Goal: Information Seeking & Learning: Check status

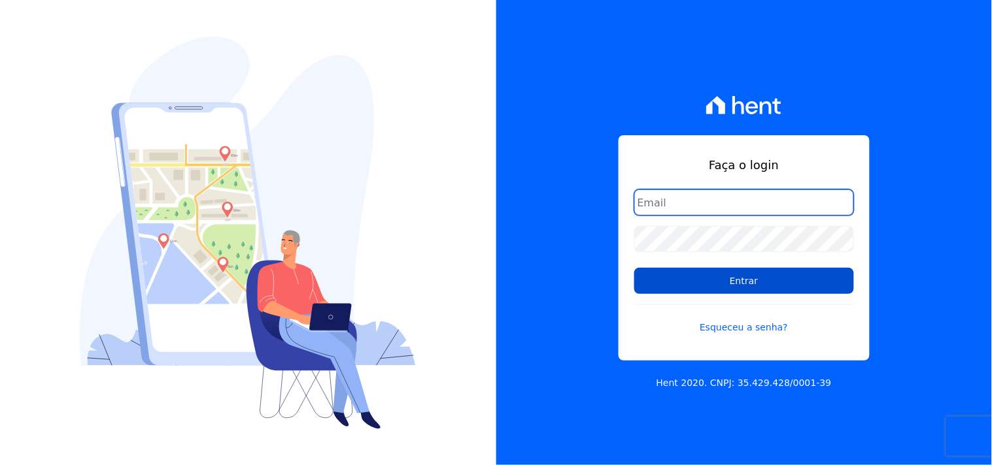
type input "[EMAIL_ADDRESS][DOMAIN_NAME]"
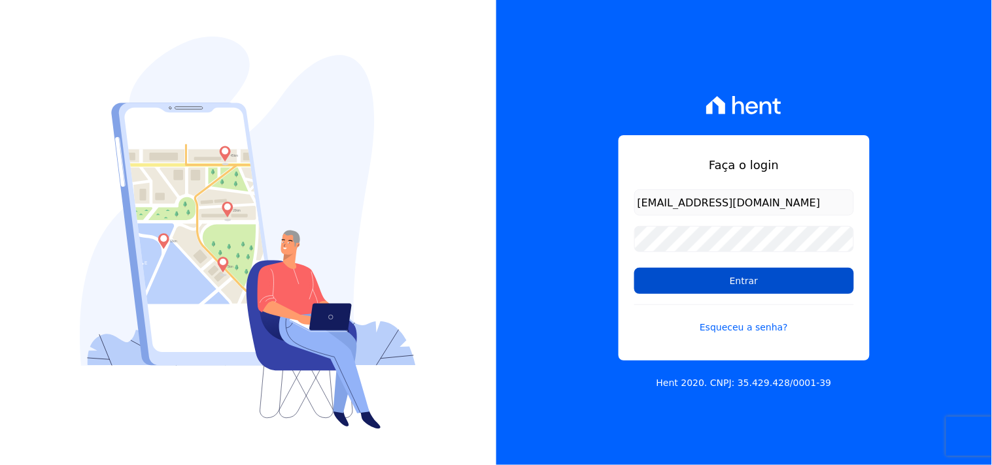
click at [762, 281] on input "Entrar" at bounding box center [744, 281] width 220 height 26
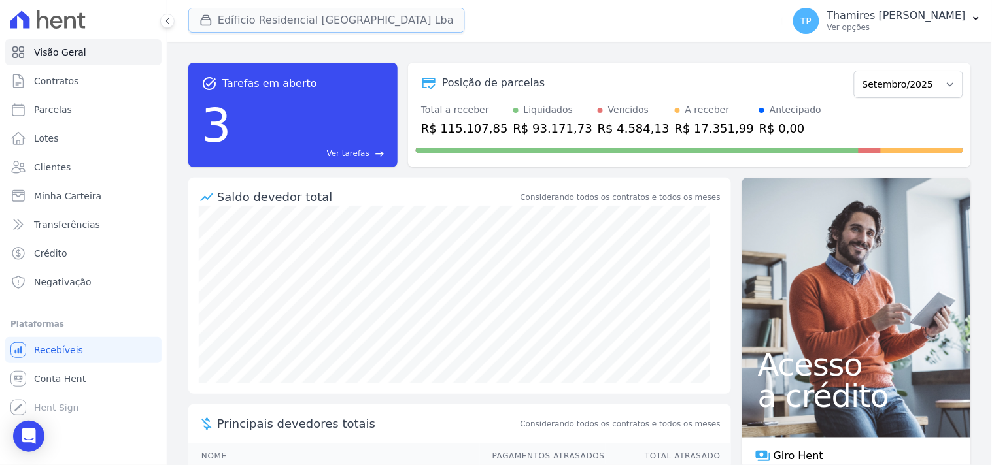
click at [335, 24] on button "Edíficio Residencial [GEOGRAPHIC_DATA] Lba" at bounding box center [326, 20] width 277 height 25
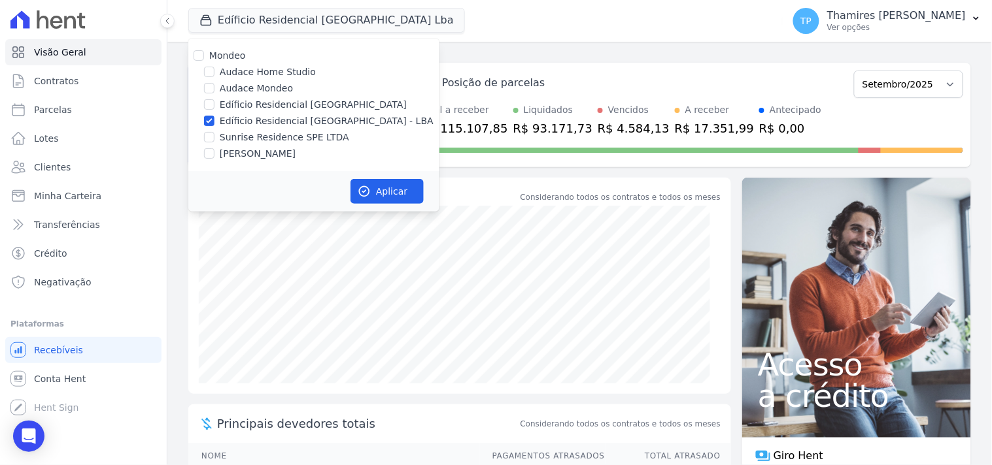
click at [264, 88] on label "Audace Mondeo" at bounding box center [256, 89] width 73 height 14
click at [214, 88] on input "Audace Mondeo" at bounding box center [209, 88] width 10 height 10
checkbox input "true"
click at [285, 116] on label "Edíficio Residencial [GEOGRAPHIC_DATA] - LBA" at bounding box center [327, 121] width 214 height 14
click at [317, 116] on label "Edíficio Residencial [GEOGRAPHIC_DATA] - LBA" at bounding box center [327, 121] width 214 height 14
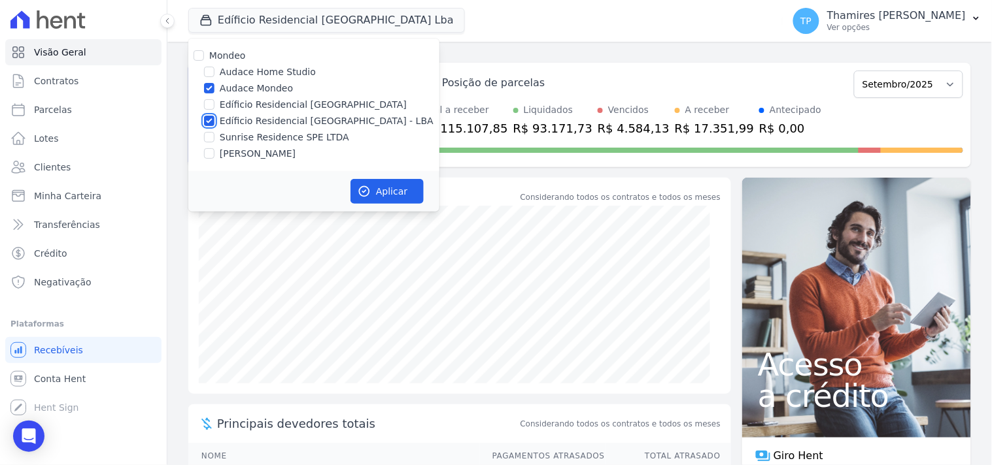
click at [214, 116] on input "Edíficio Residencial [GEOGRAPHIC_DATA] - LBA" at bounding box center [209, 121] width 10 height 10
checkbox input "false"
click at [394, 194] on button "Aplicar" at bounding box center [386, 191] width 73 height 25
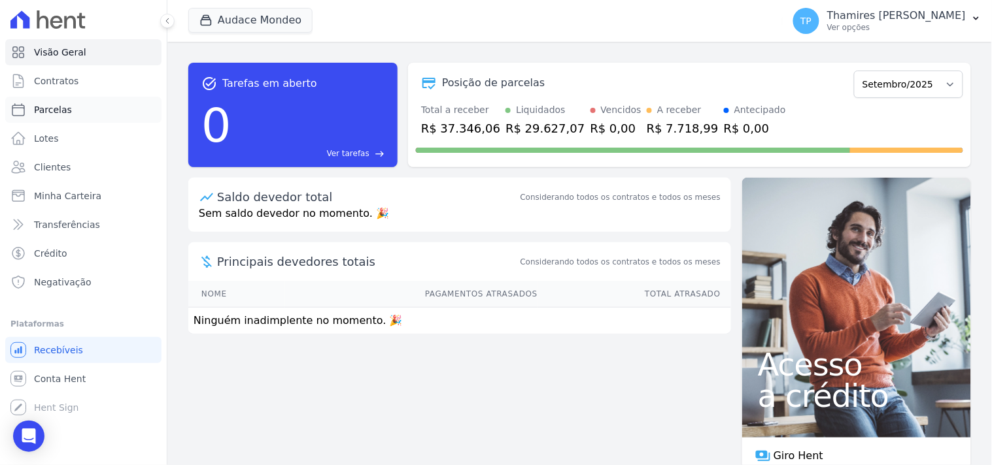
click at [102, 105] on link "Parcelas" at bounding box center [83, 110] width 156 height 26
select select
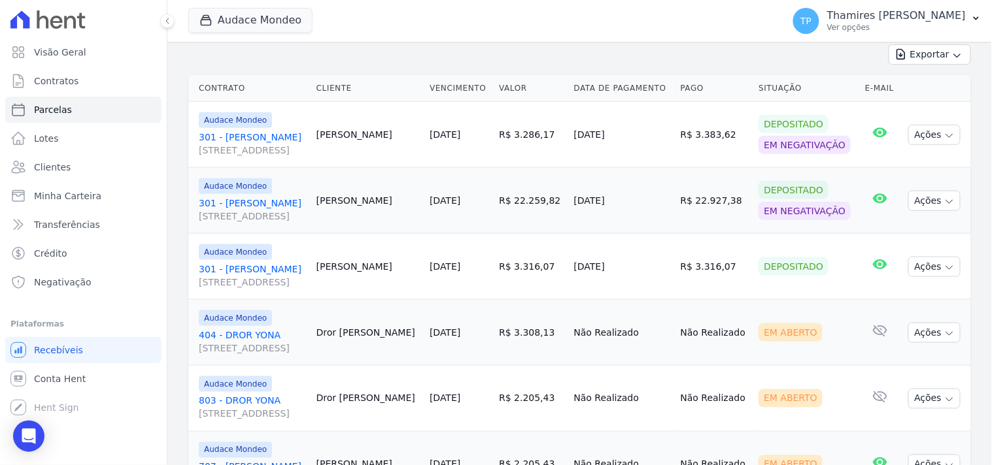
scroll to position [360, 0]
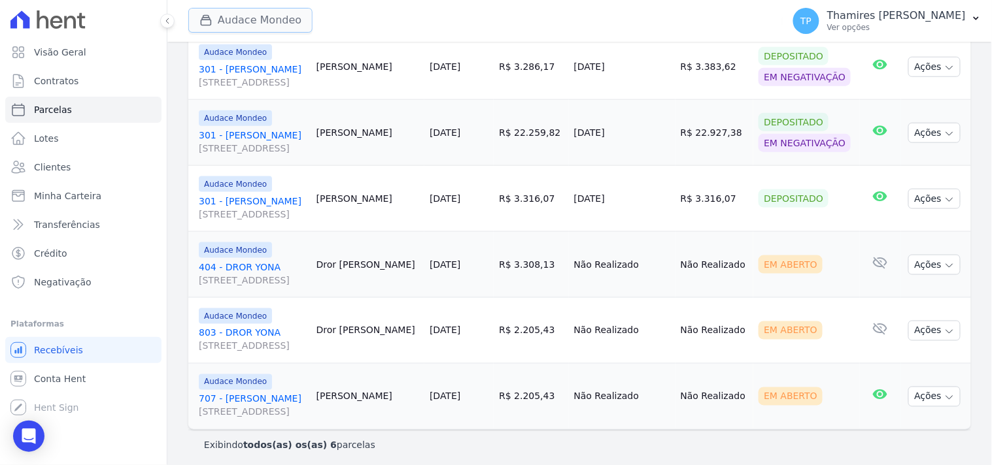
click at [210, 26] on icon "button" at bounding box center [205, 20] width 13 height 13
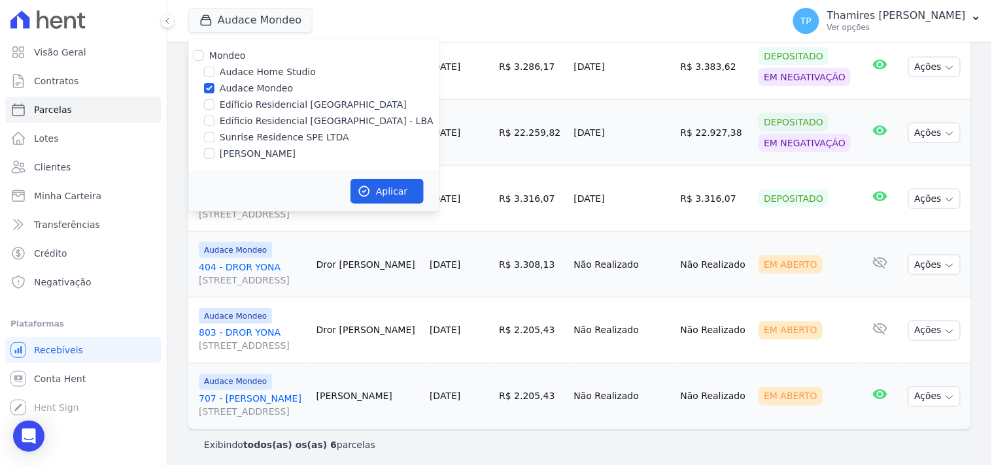
click at [242, 148] on label "[PERSON_NAME]" at bounding box center [258, 154] width 76 height 14
click at [214, 148] on input "[PERSON_NAME]" at bounding box center [209, 153] width 10 height 10
checkbox input "true"
click at [243, 89] on label "Audace Mondeo" at bounding box center [256, 89] width 73 height 14
click at [214, 89] on input "Audace Mondeo" at bounding box center [209, 88] width 10 height 10
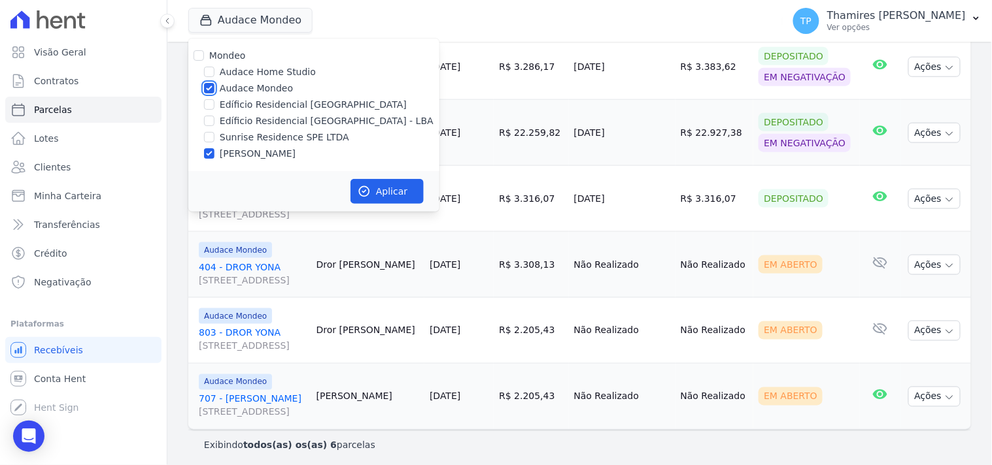
checkbox input "false"
click at [409, 197] on button "Aplicar" at bounding box center [386, 191] width 73 height 25
select select
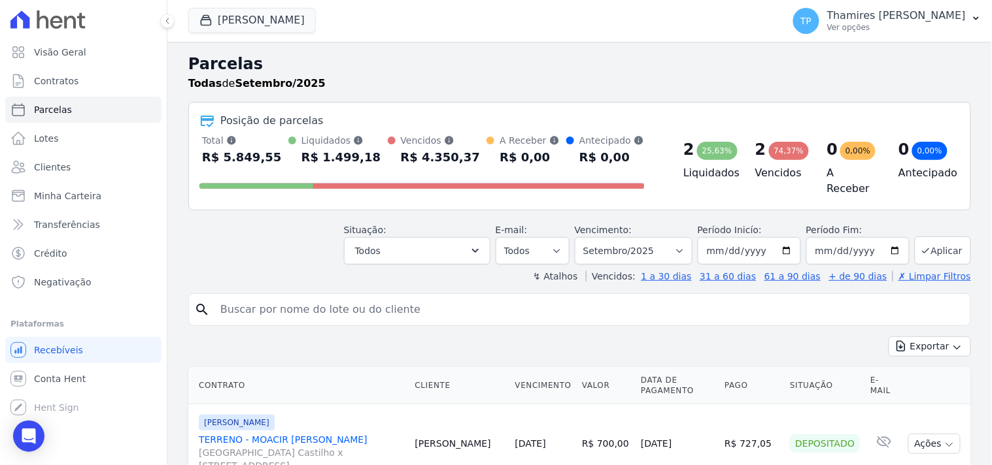
scroll to position [290, 0]
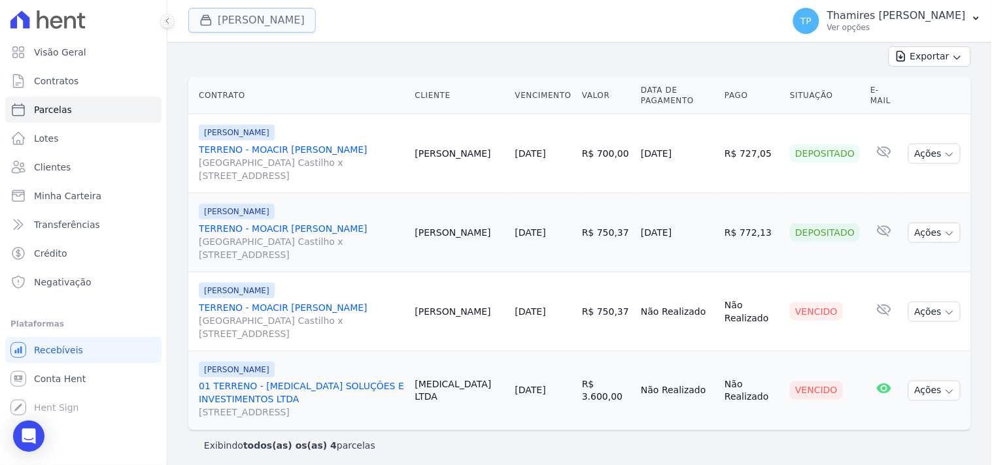
click at [246, 25] on button "[PERSON_NAME]" at bounding box center [251, 20] width 127 height 25
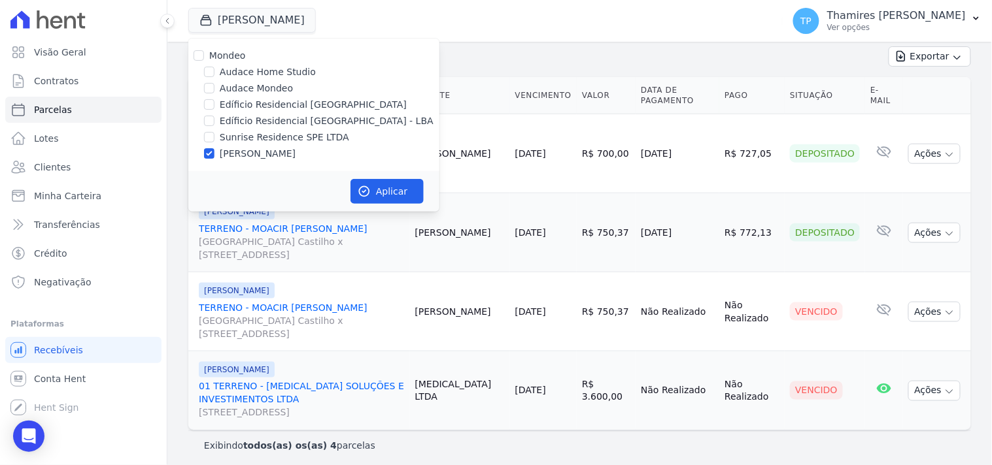
click at [243, 118] on label "Edíficio Residencial [GEOGRAPHIC_DATA] - LBA" at bounding box center [327, 121] width 214 height 14
click at [214, 118] on input "Edíficio Residencial [GEOGRAPHIC_DATA] - LBA" at bounding box center [209, 121] width 10 height 10
checkbox input "true"
click at [232, 149] on label "[PERSON_NAME]" at bounding box center [258, 154] width 76 height 14
click at [214, 149] on input "[PERSON_NAME]" at bounding box center [209, 153] width 10 height 10
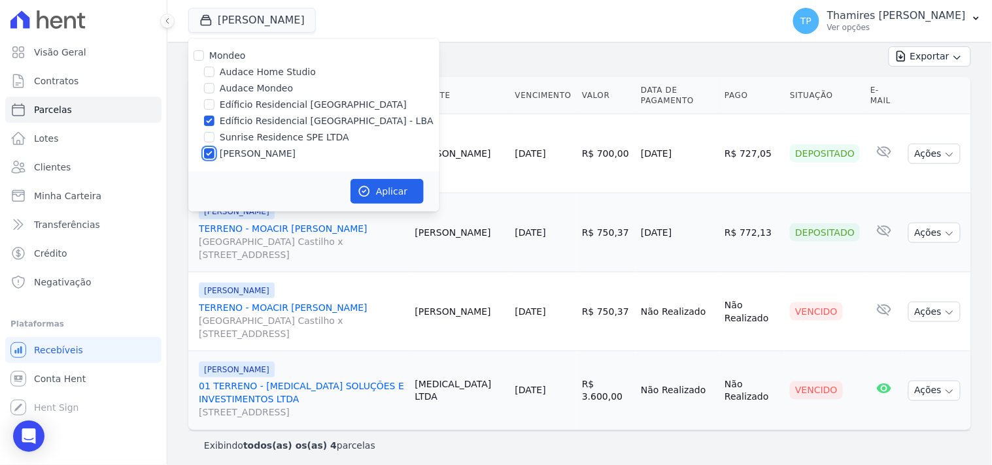
checkbox input "false"
click at [362, 185] on icon "button" at bounding box center [364, 191] width 13 height 13
select select
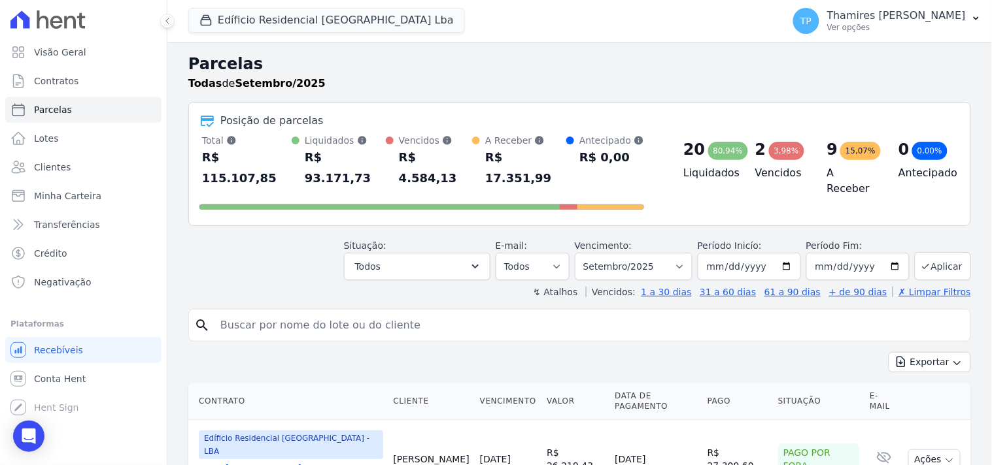
scroll to position [218, 0]
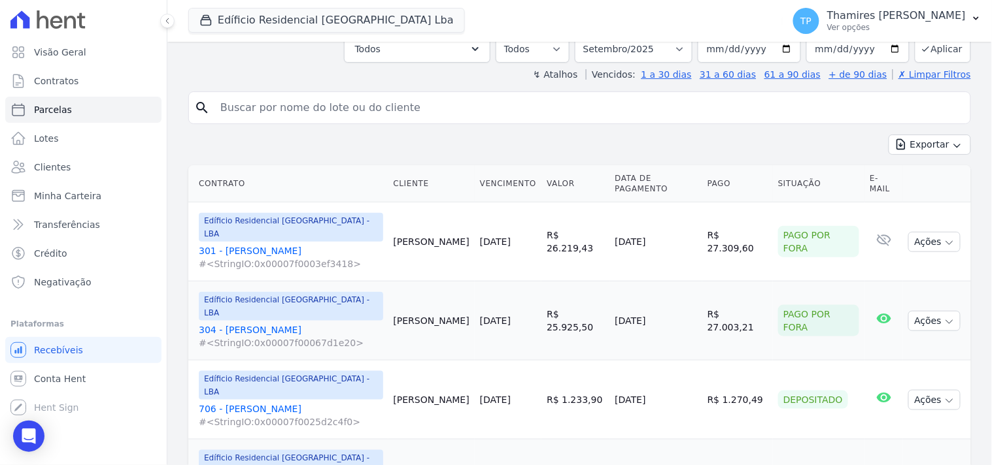
drag, startPoint x: 597, startPoint y: 271, endPoint x: 669, endPoint y: 277, distance: 72.2
click at [669, 282] on td "[DATE]" at bounding box center [655, 321] width 92 height 79
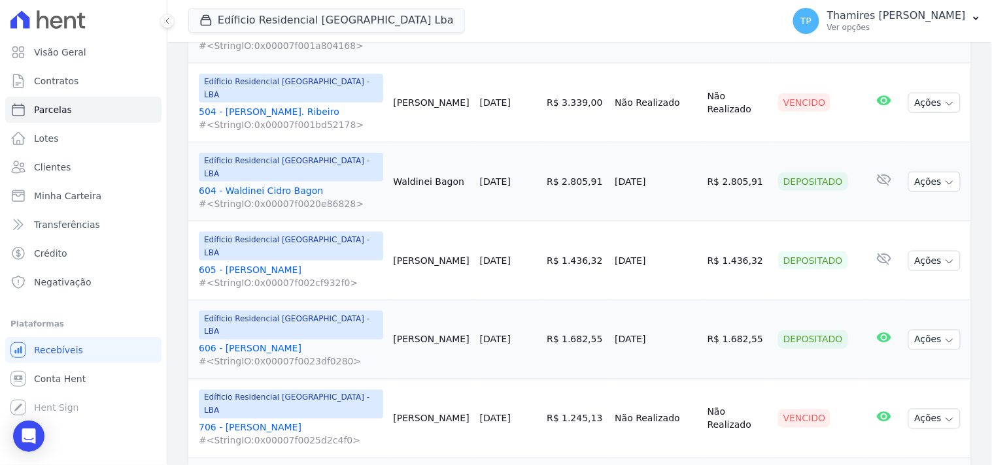
scroll to position [1633, 0]
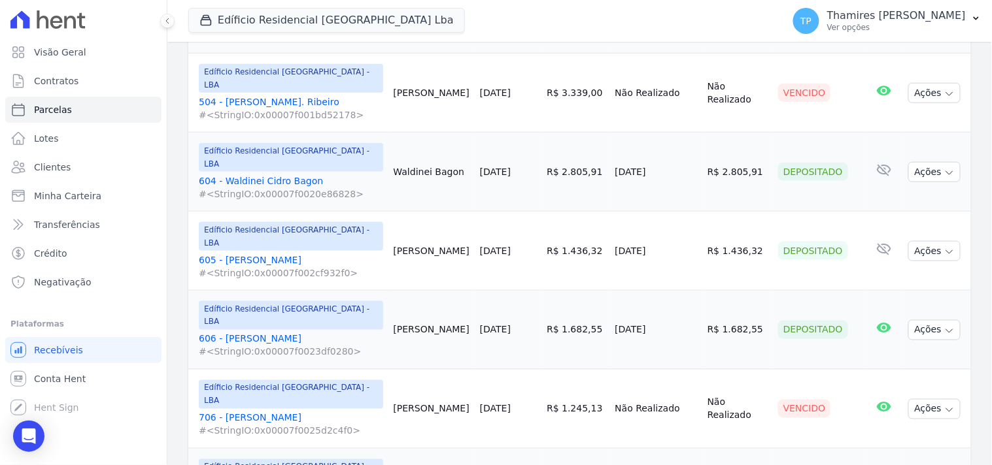
select select
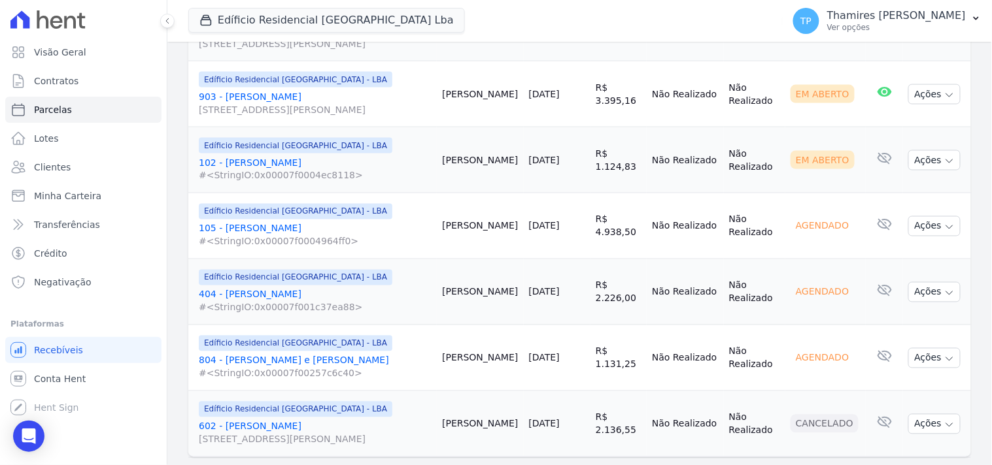
scroll to position [533, 0]
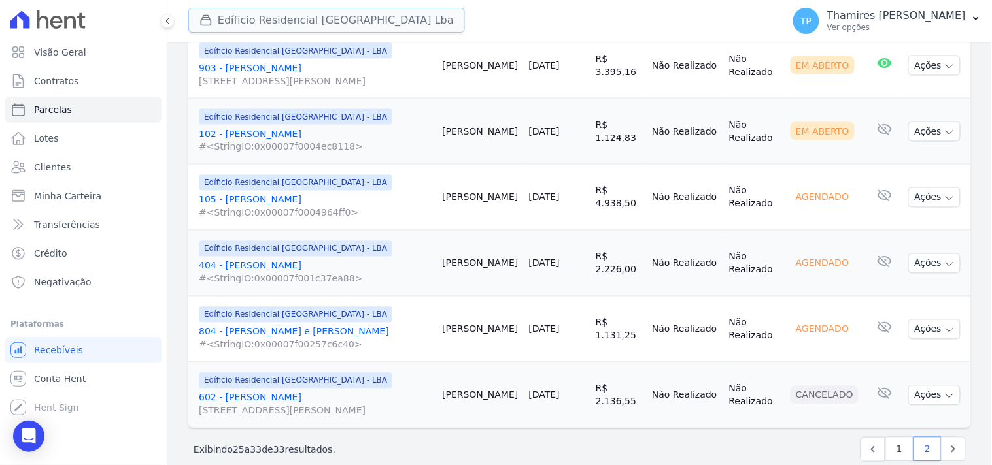
click at [358, 27] on button "Edíficio Residencial [GEOGRAPHIC_DATA] Lba" at bounding box center [326, 20] width 277 height 25
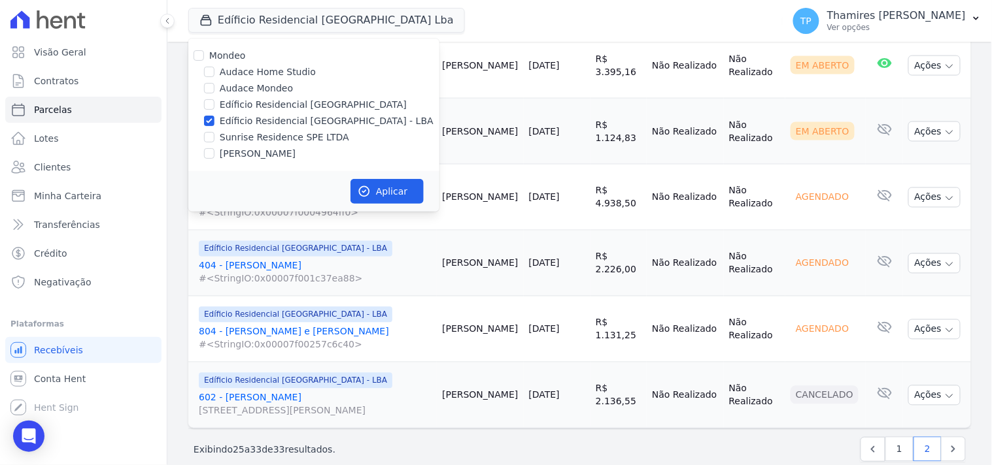
click at [275, 136] on label "Sunrise Residence SPE LTDA" at bounding box center [284, 138] width 129 height 14
click at [214, 136] on input "Sunrise Residence SPE LTDA" at bounding box center [209, 137] width 10 height 10
checkbox input "true"
click at [296, 118] on label "Edíficio Residencial [GEOGRAPHIC_DATA] - LBA" at bounding box center [327, 121] width 214 height 14
click at [214, 118] on input "Edíficio Residencial [GEOGRAPHIC_DATA] - LBA" at bounding box center [209, 121] width 10 height 10
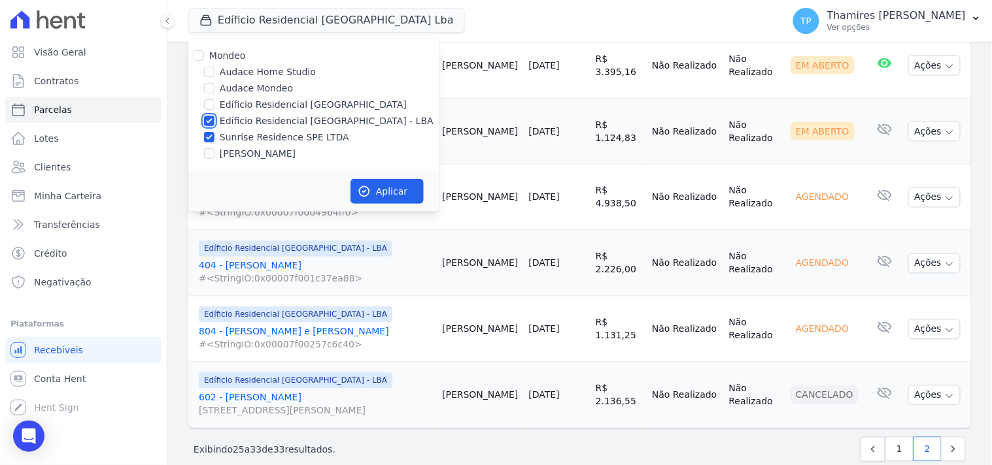
checkbox input "false"
click at [389, 182] on button "Aplicar" at bounding box center [386, 191] width 73 height 25
select select
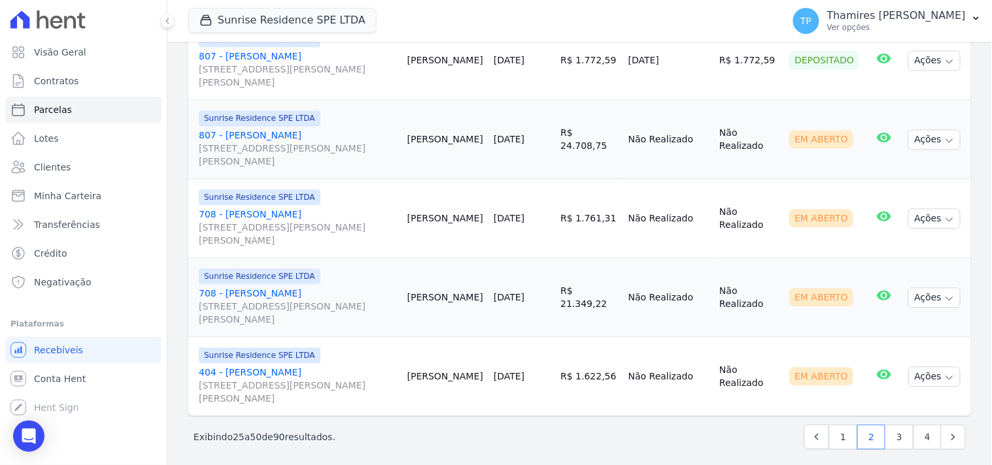
scroll to position [1970, 0]
click at [839, 428] on link "1" at bounding box center [843, 436] width 28 height 25
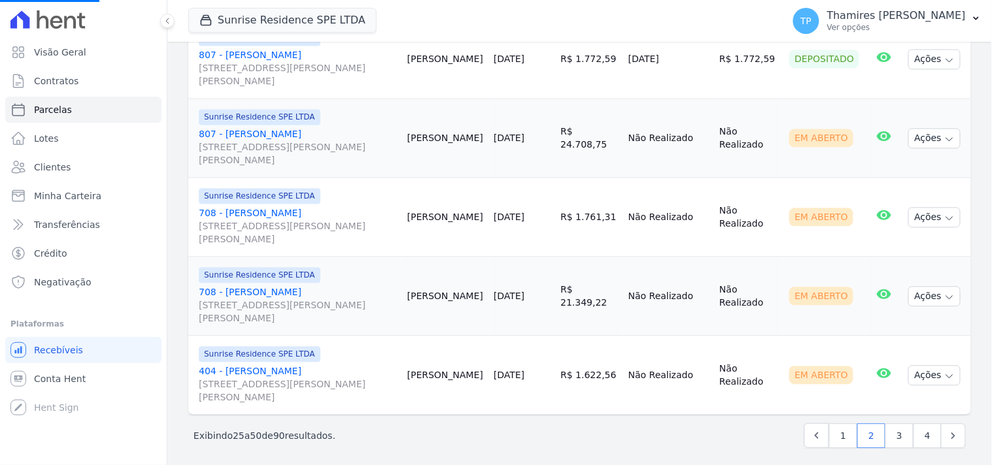
select select
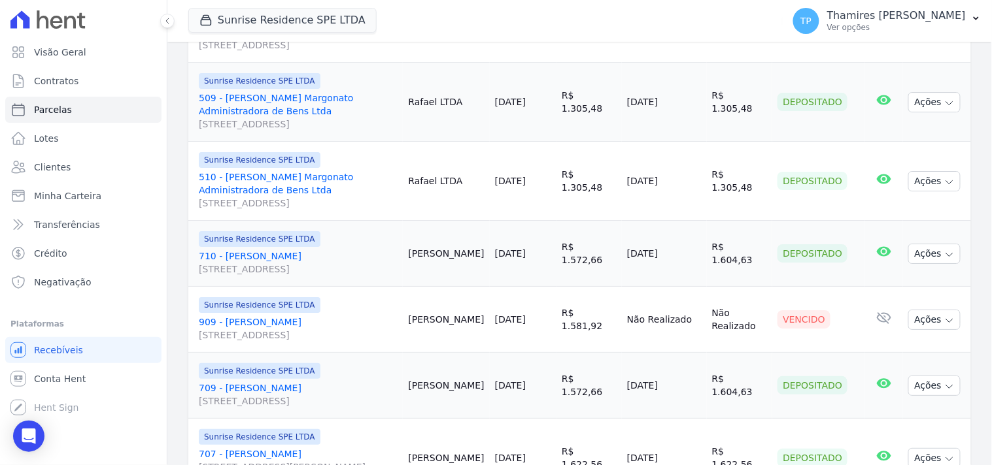
scroll to position [1162, 0]
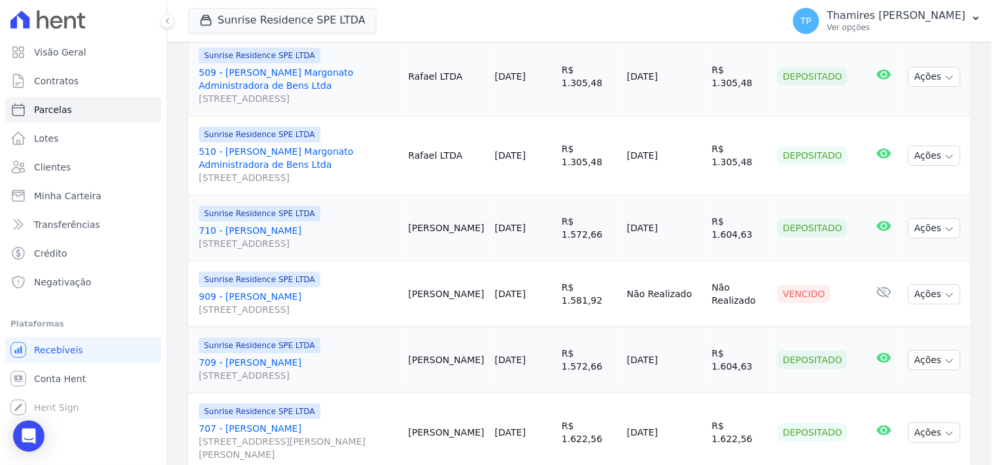
drag, startPoint x: 625, startPoint y: 214, endPoint x: 677, endPoint y: 214, distance: 52.3
click at [677, 214] on td "[DATE]" at bounding box center [664, 228] width 85 height 66
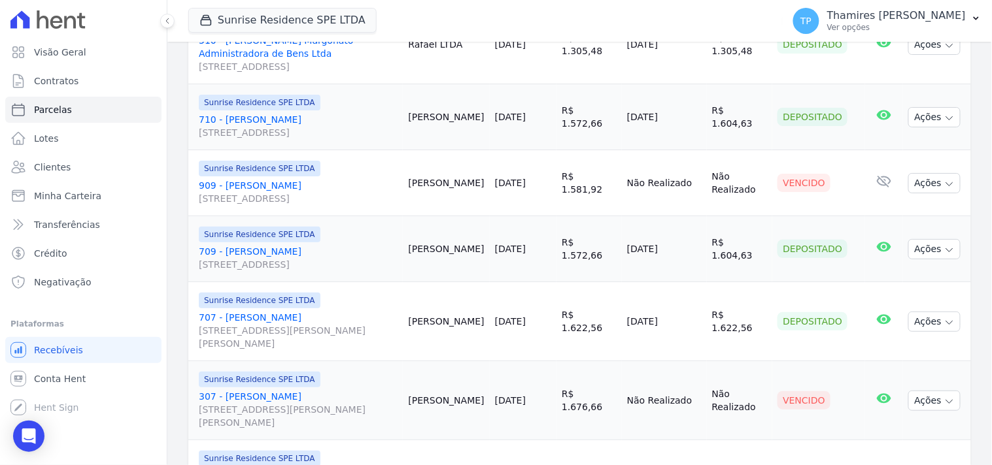
scroll to position [1308, 0]
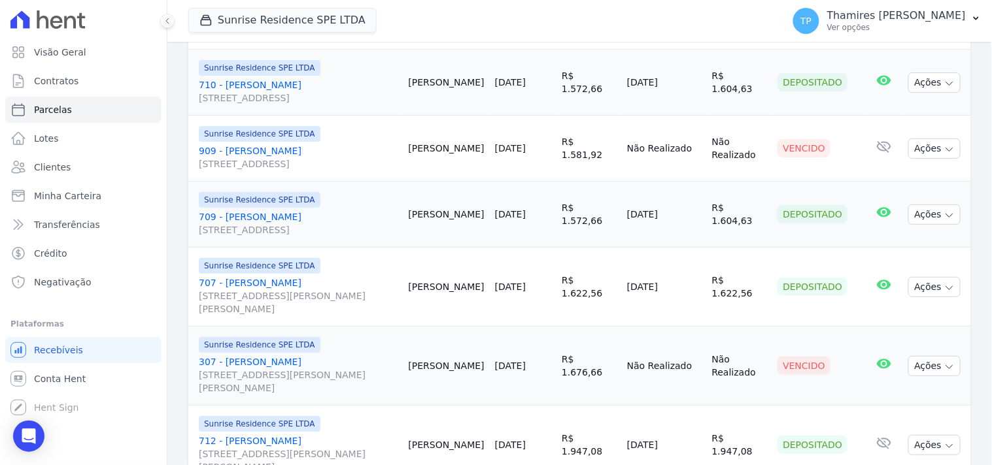
drag, startPoint x: 626, startPoint y: 199, endPoint x: 701, endPoint y: 197, distance: 74.6
click at [701, 197] on td "[DATE]" at bounding box center [664, 215] width 85 height 66
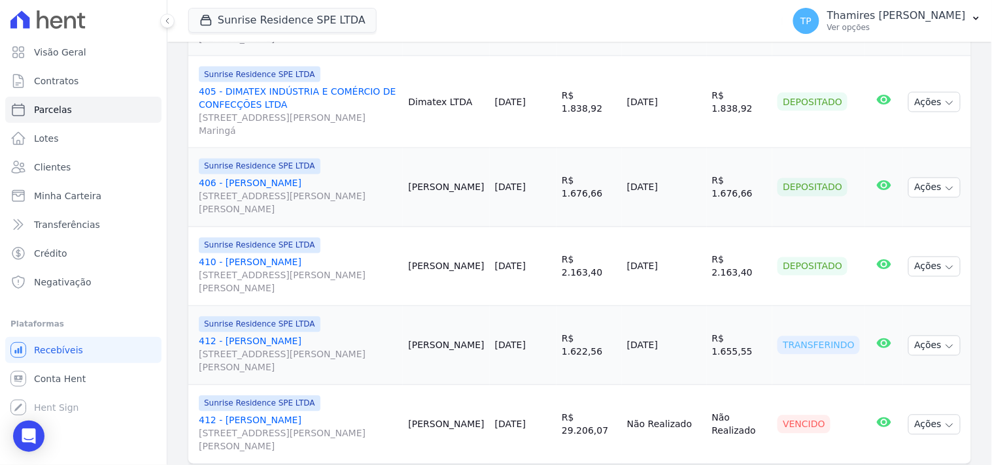
scroll to position [1852, 0]
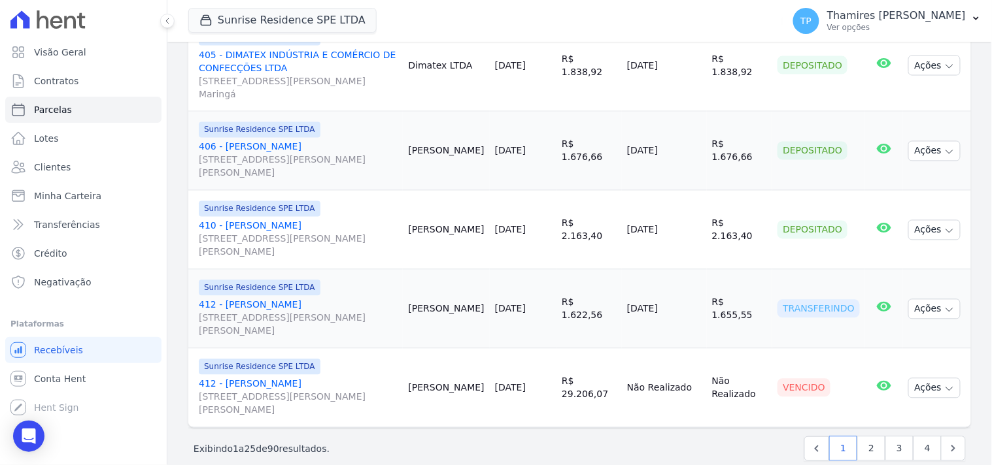
drag, startPoint x: 624, startPoint y: 293, endPoint x: 698, endPoint y: 293, distance: 74.5
click at [698, 293] on td "[DATE]" at bounding box center [664, 309] width 85 height 79
click at [871, 437] on link "2" at bounding box center [871, 449] width 28 height 25
select select
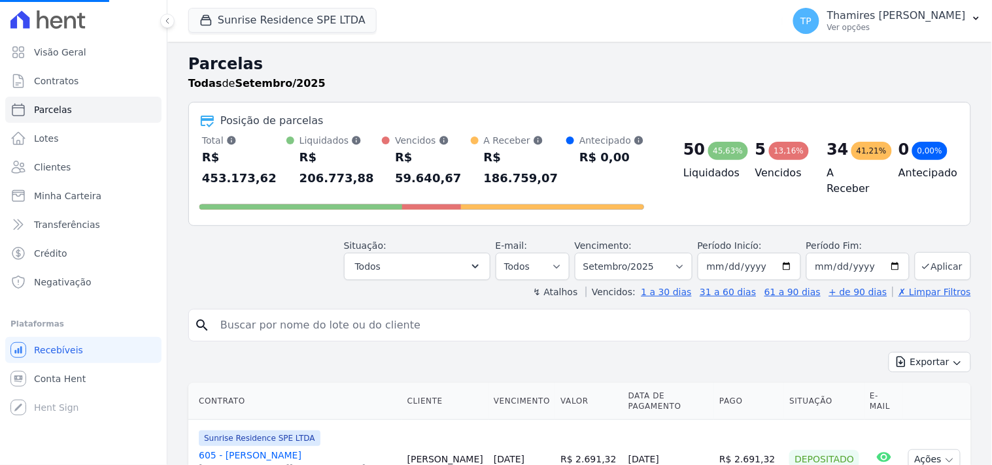
select select
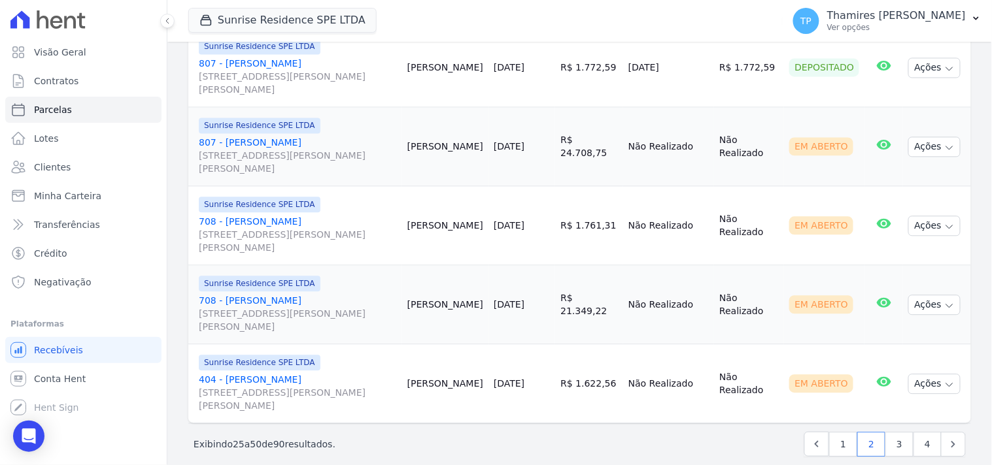
scroll to position [1970, 0]
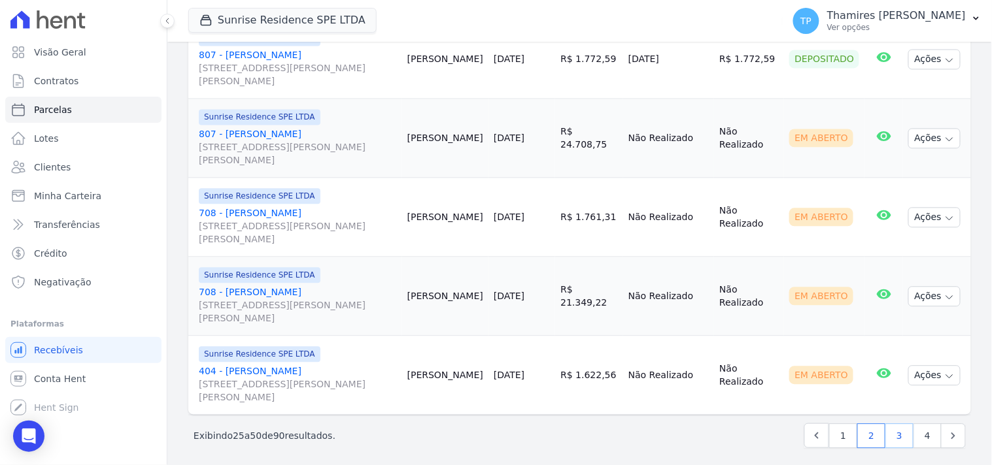
click at [889, 430] on link "3" at bounding box center [899, 436] width 28 height 25
select select
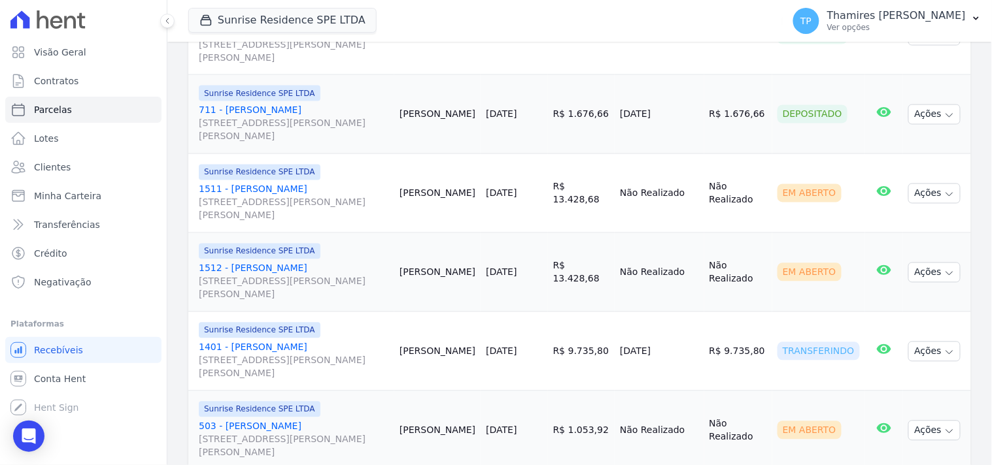
scroll to position [726, 0]
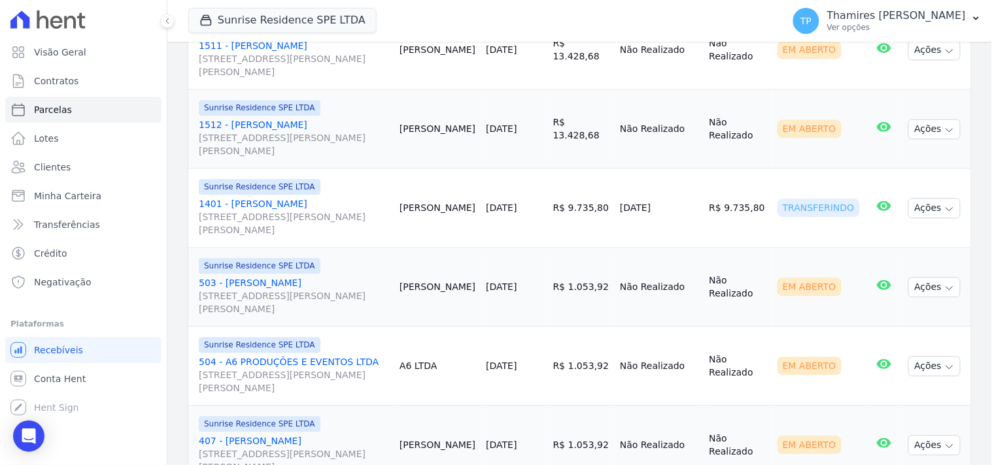
drag, startPoint x: 618, startPoint y: 193, endPoint x: 676, endPoint y: 194, distance: 57.5
click at [676, 194] on tr "Sunrise Residence SPE LTDA 1401 - LARISSA DE MELO DINIZ PEREIRA [STREET_ADDRESS…" at bounding box center [579, 208] width 783 height 79
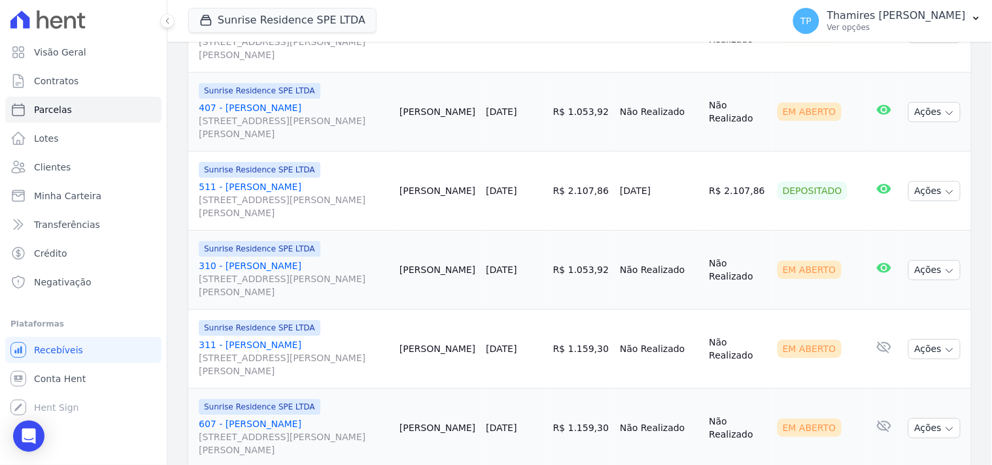
scroll to position [1089, 0]
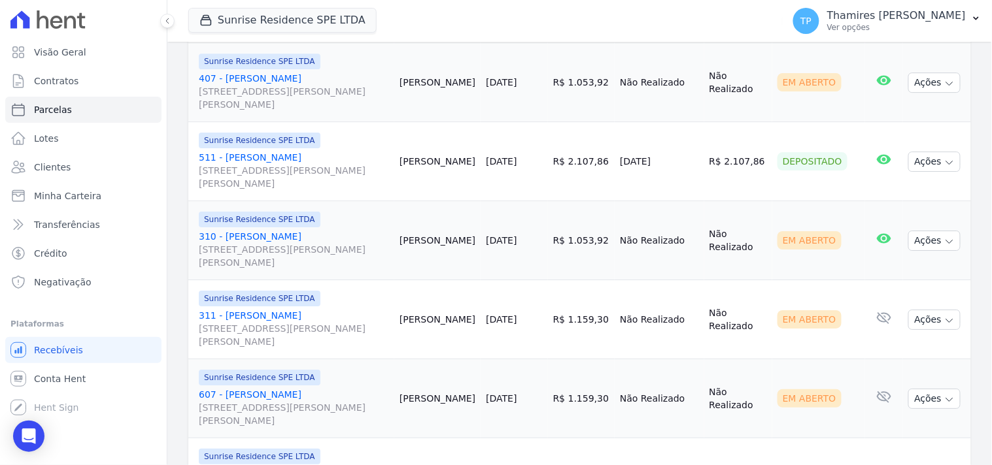
drag, startPoint x: 619, startPoint y: 137, endPoint x: 718, endPoint y: 134, distance: 98.8
click at [718, 134] on tr "Sunrise Residence SPE LTDA 511 - [PERSON_NAME] [STREET_ADDRESS][PERSON_NAME][PE…" at bounding box center [579, 161] width 783 height 79
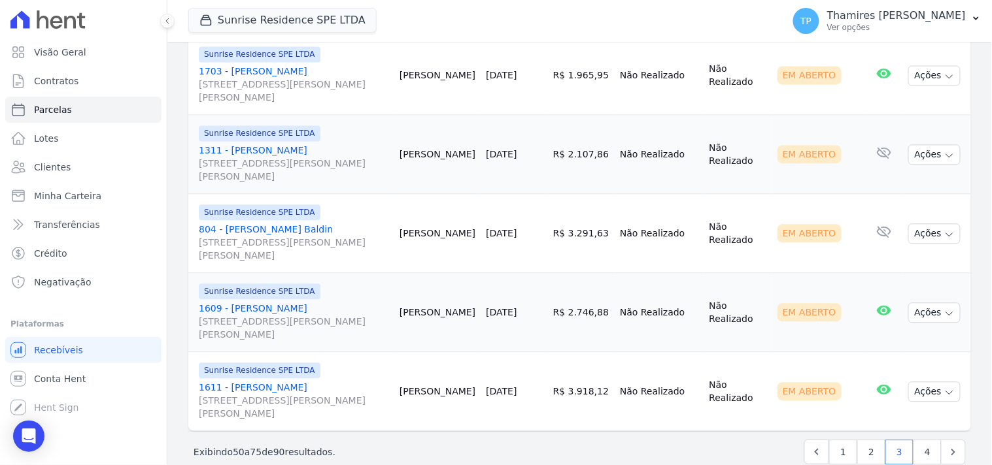
scroll to position [1970, 0]
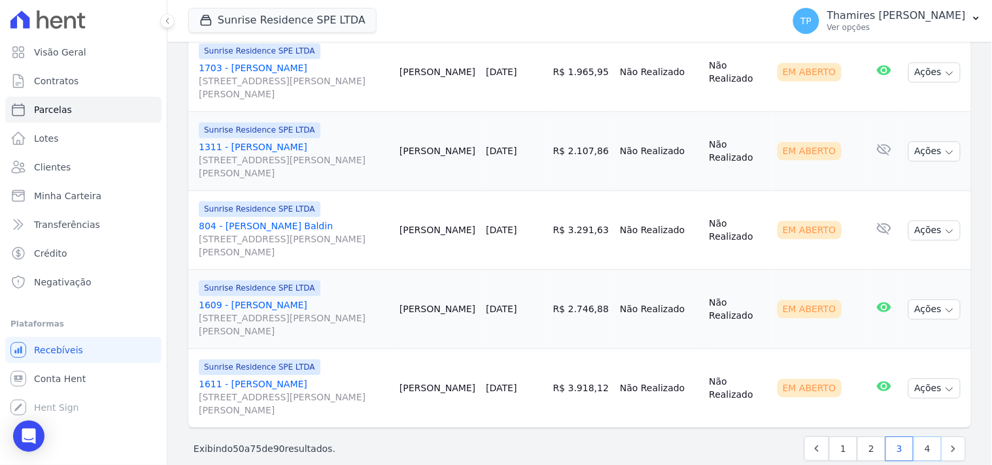
drag, startPoint x: 914, startPoint y: 430, endPoint x: 722, endPoint y: 402, distance: 194.3
click at [915, 437] on link "4" at bounding box center [927, 449] width 28 height 25
select select
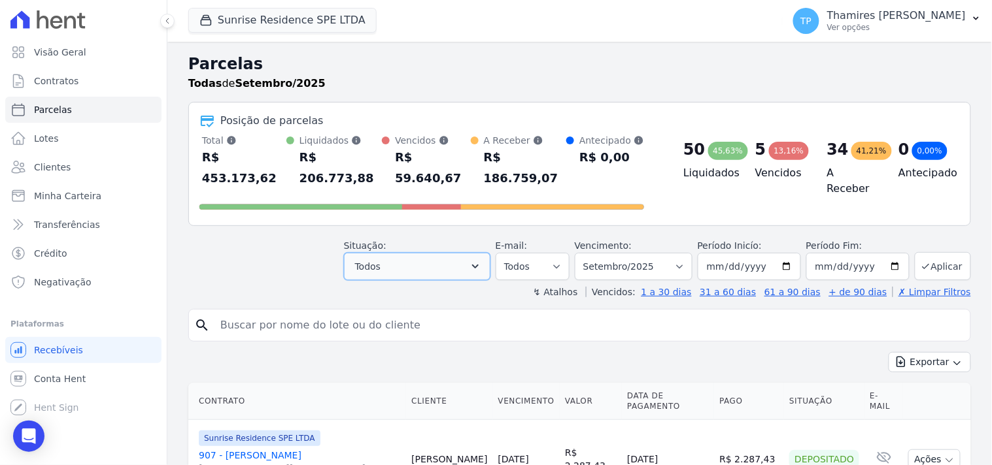
click at [379, 258] on button "Todos" at bounding box center [417, 266] width 146 height 27
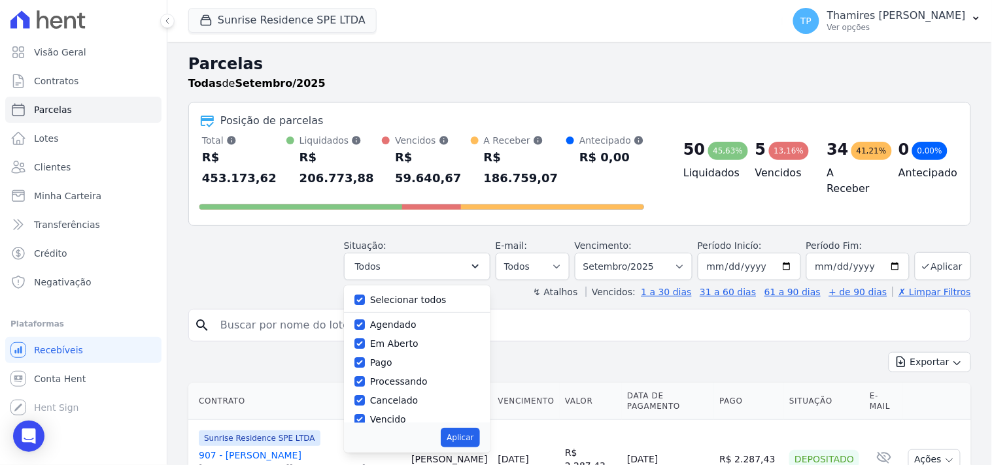
click at [388, 295] on label "Selecionar todos" at bounding box center [408, 300] width 76 height 10
click at [413, 290] on div "Selecionar todos [GEOGRAPHIC_DATA] Em [GEOGRAPHIC_DATA] Pago Processando Cancel…" at bounding box center [417, 354] width 146 height 137
drag, startPoint x: 415, startPoint y: 282, endPoint x: 413, endPoint y: 290, distance: 8.3
click at [416, 295] on label "Selecionar todos" at bounding box center [408, 300] width 76 height 10
click at [399, 295] on label "Selecionar todos" at bounding box center [408, 300] width 76 height 10
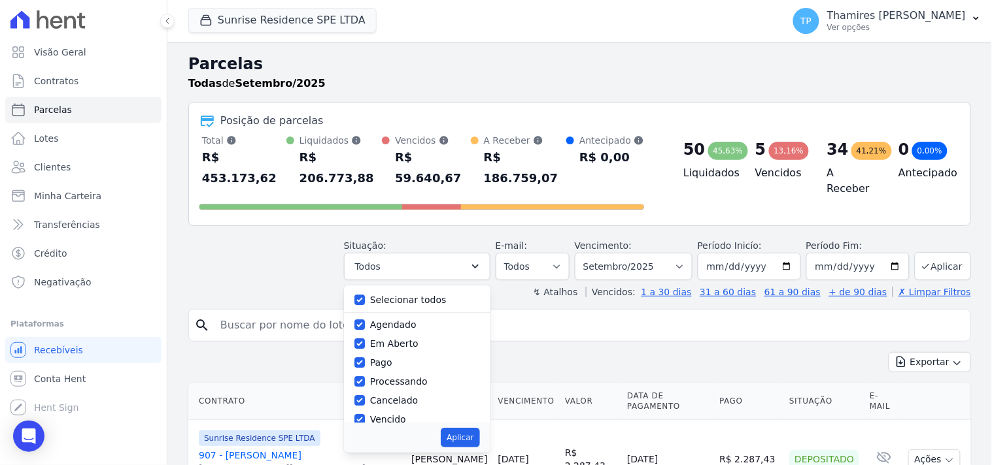
click at [365, 295] on input "Selecionar todos" at bounding box center [359, 300] width 10 height 10
checkbox input "false"
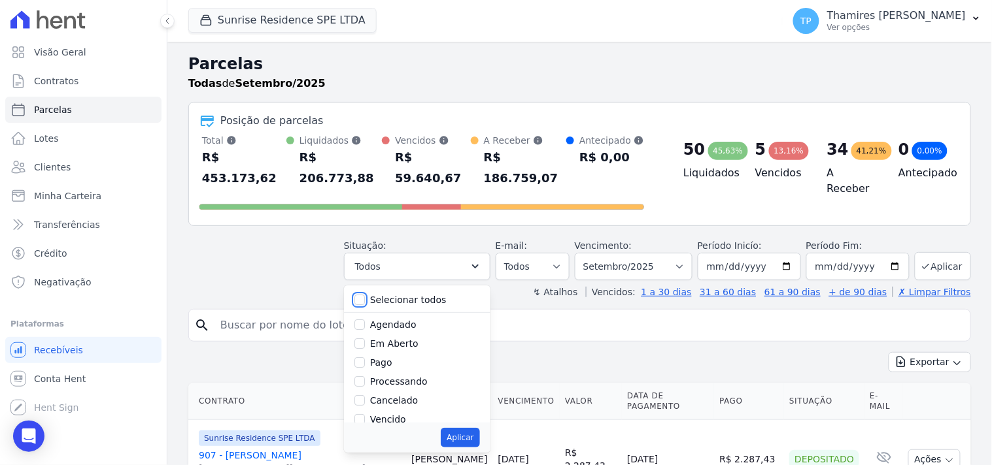
checkbox input "false"
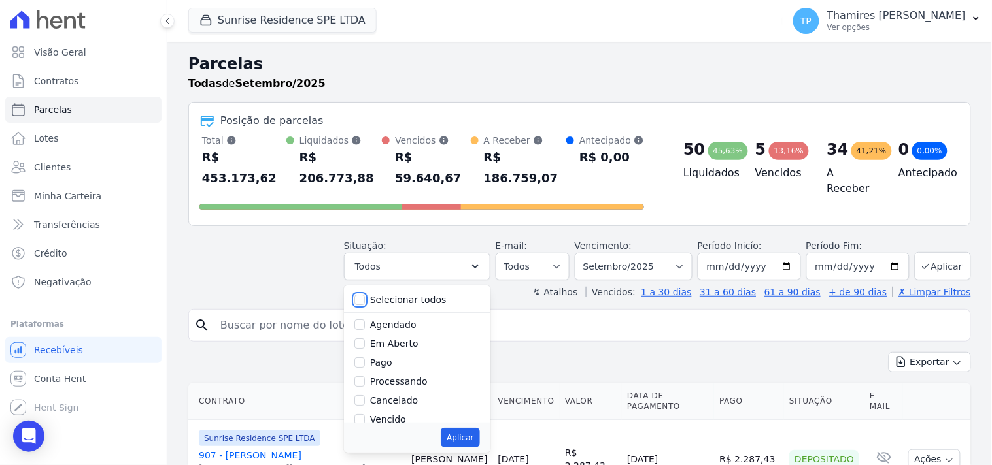
checkbox input "false"
click at [386, 358] on label "Pago" at bounding box center [381, 363] width 22 height 10
click at [365, 358] on input "Pago" at bounding box center [359, 363] width 10 height 10
checkbox input "true"
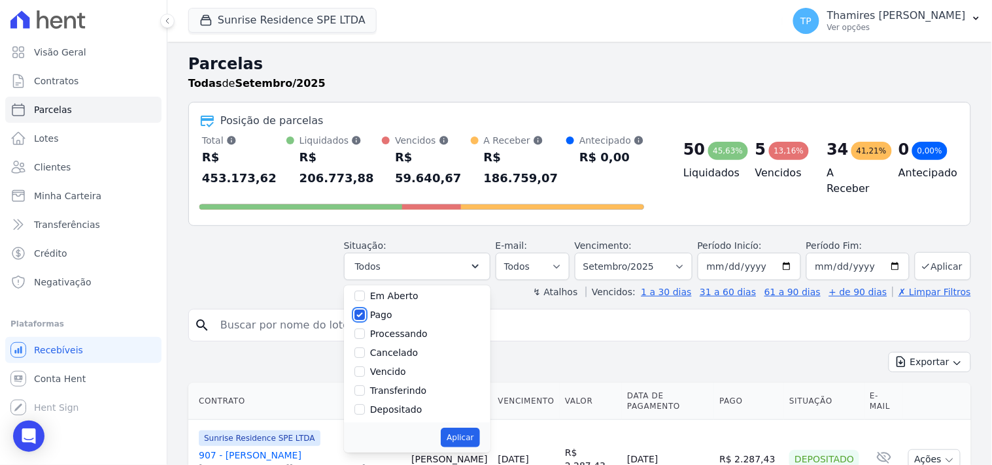
scroll to position [73, 0]
click at [407, 361] on label "Transferindo" at bounding box center [398, 366] width 57 height 10
click at [365, 361] on input "Transferindo" at bounding box center [359, 366] width 10 height 10
checkbox input "true"
drag, startPoint x: 467, startPoint y: 410, endPoint x: 430, endPoint y: 374, distance: 51.8
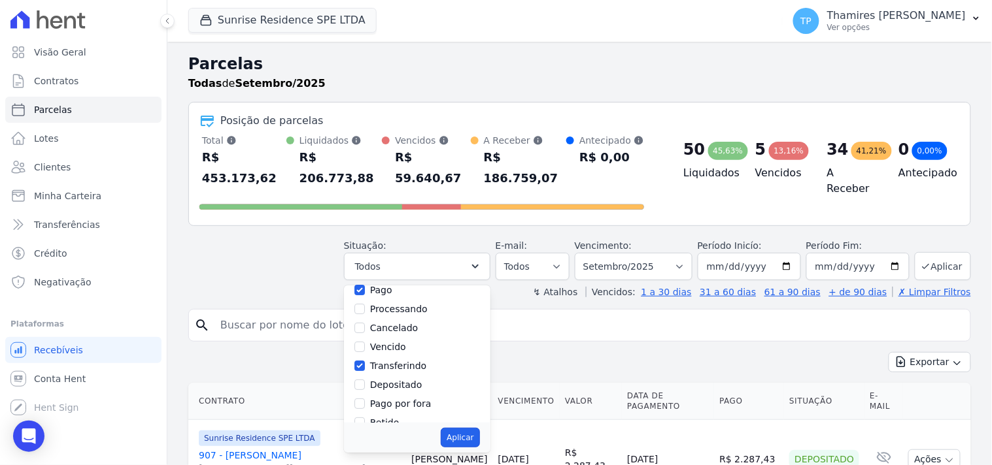
click at [467, 428] on button "Aplicar" at bounding box center [460, 438] width 39 height 20
select select "paid"
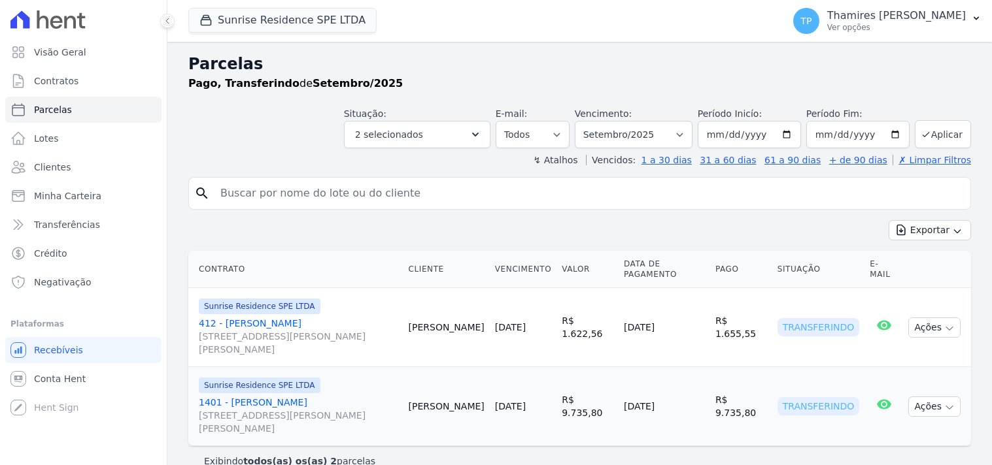
select select
click at [263, 23] on button "Sunrise Residence SPE LTDA" at bounding box center [282, 20] width 188 height 25
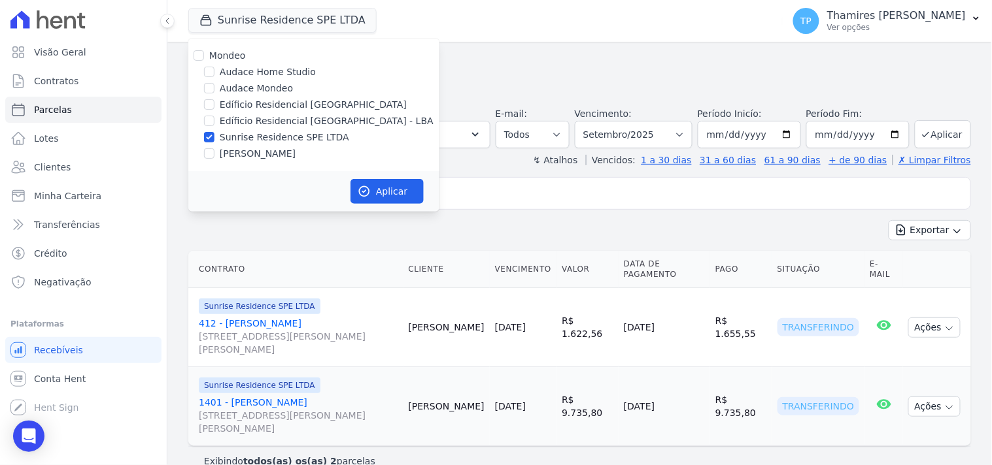
click at [250, 118] on label "Edíficio Residencial Grevílea Park - LBA" at bounding box center [327, 121] width 214 height 14
click at [214, 118] on input "Edíficio Residencial [GEOGRAPHIC_DATA] - LBA" at bounding box center [209, 121] width 10 height 10
click at [252, 115] on label "Edíficio Residencial [GEOGRAPHIC_DATA] - LBA" at bounding box center [327, 121] width 214 height 14
click at [214, 116] on input "Edíficio Residencial [GEOGRAPHIC_DATA] - LBA" at bounding box center [209, 121] width 10 height 10
click at [252, 115] on label "Edíficio Residencial [GEOGRAPHIC_DATA] - LBA" at bounding box center [327, 121] width 214 height 14
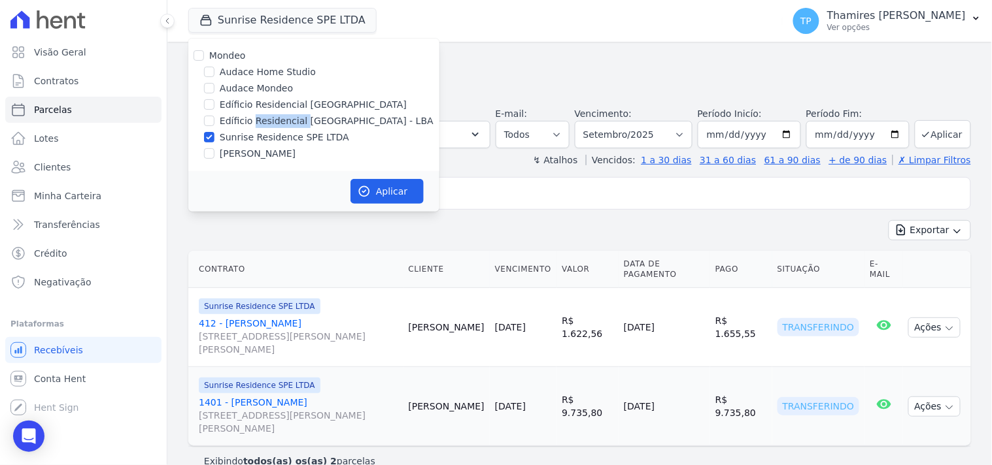
click at [214, 116] on input "Edíficio Residencial [GEOGRAPHIC_DATA] - LBA" at bounding box center [209, 121] width 10 height 10
checkbox input "true"
click at [386, 193] on button "Aplicar" at bounding box center [386, 191] width 73 height 25
select select
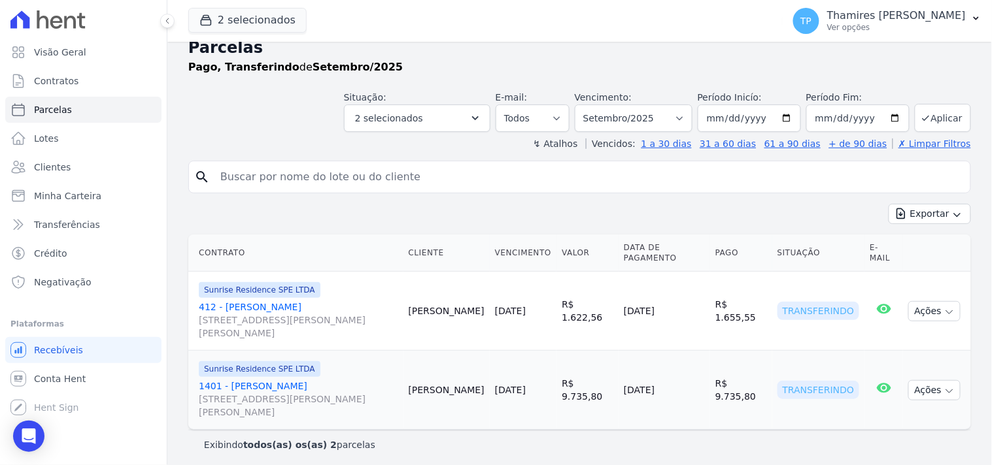
scroll to position [21, 0]
